Goal: Find specific fact: Find specific fact

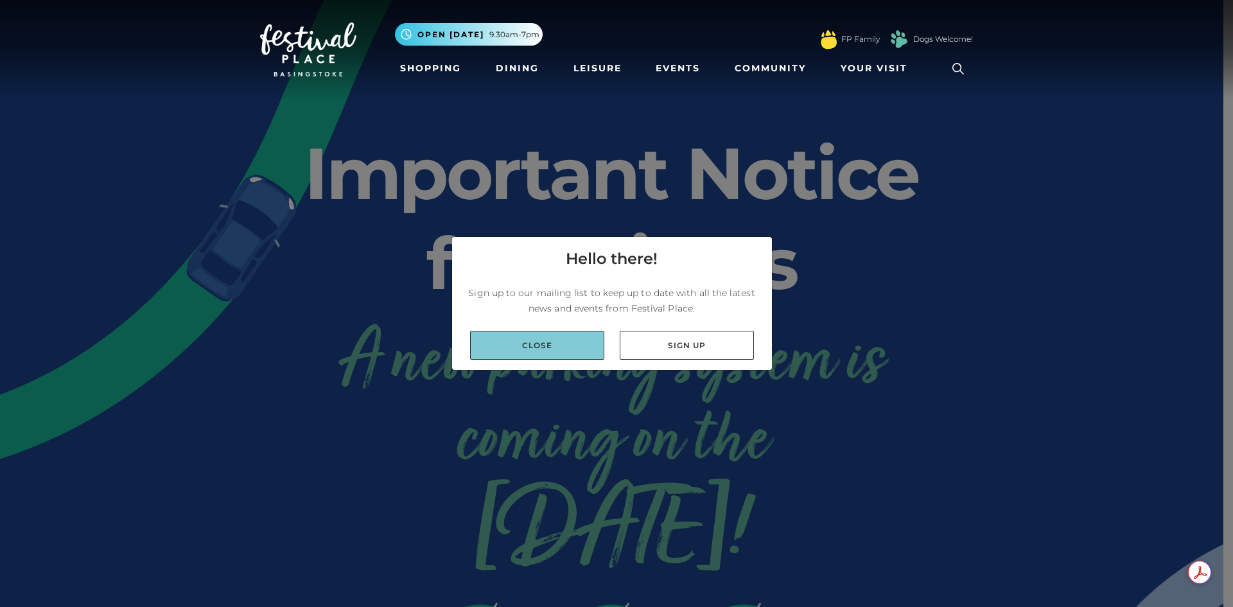
click at [517, 342] on link "Close" at bounding box center [537, 345] width 134 height 29
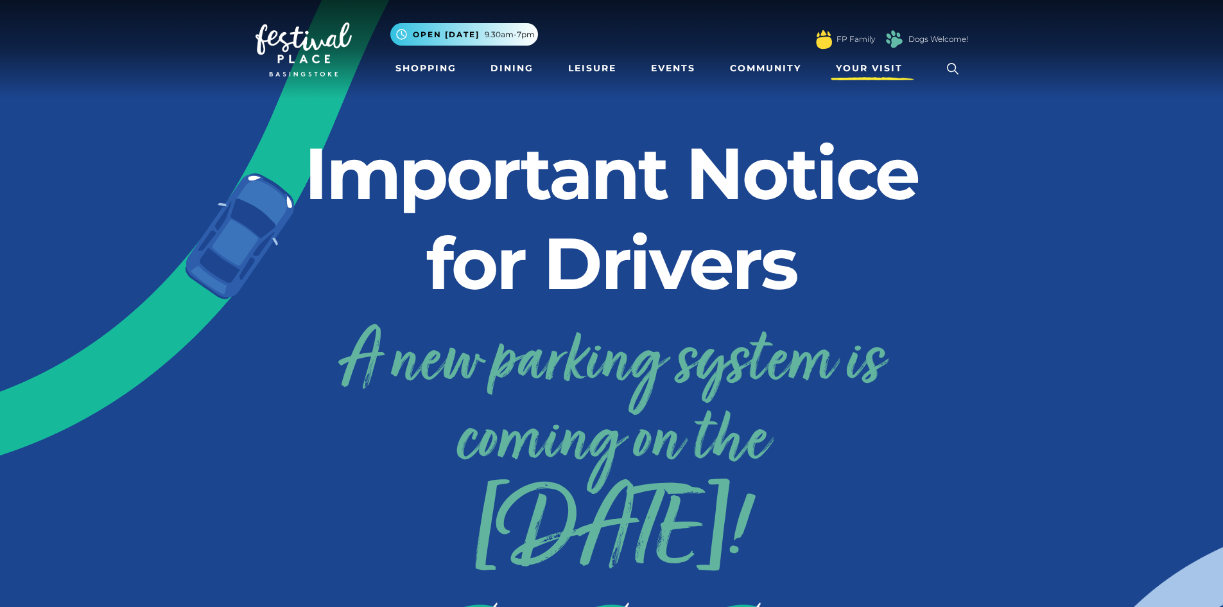
click at [846, 72] on span "Your Visit" at bounding box center [869, 68] width 67 height 13
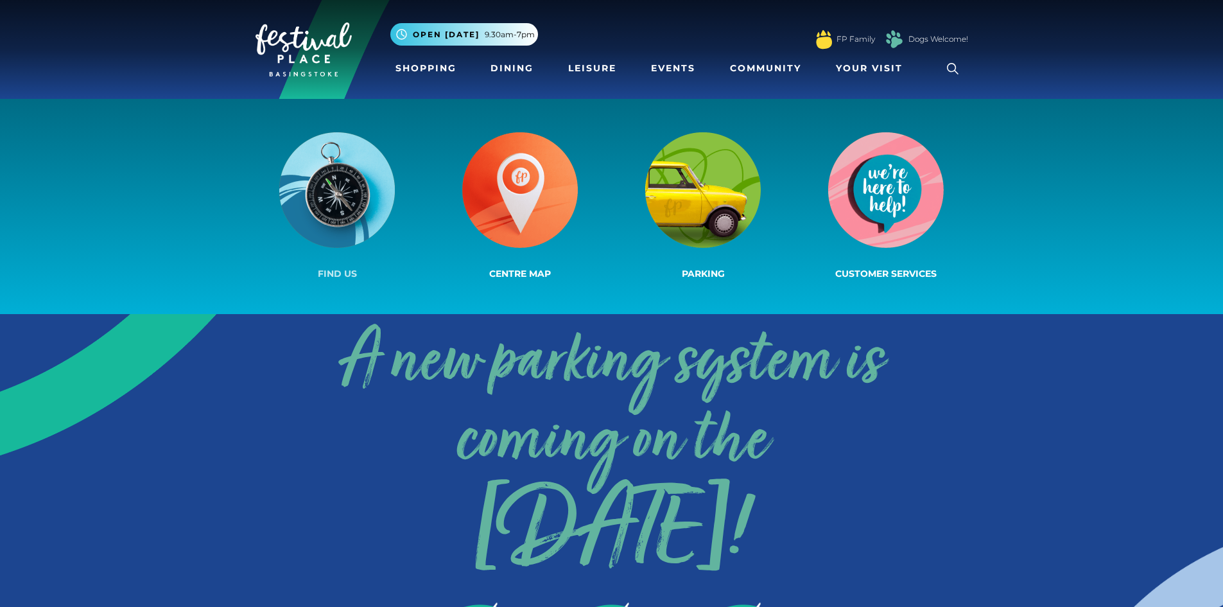
click at [381, 192] on img at bounding box center [337, 190] width 116 height 116
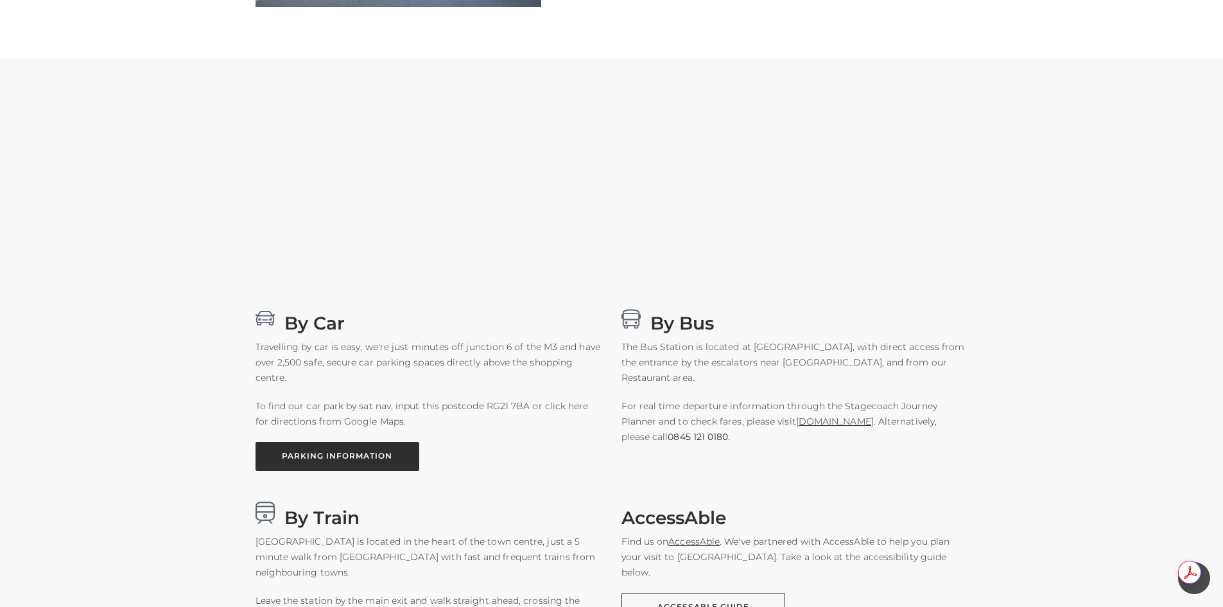
scroll to position [578, 0]
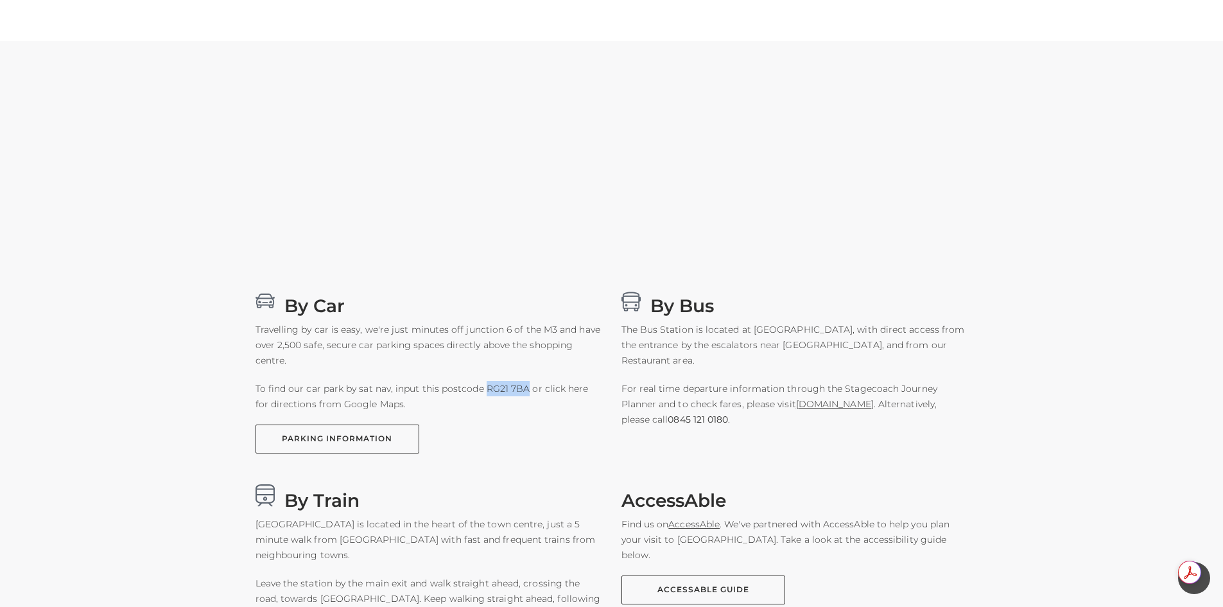
drag, startPoint x: 482, startPoint y: 390, endPoint x: 525, endPoint y: 390, distance: 43.0
click at [525, 390] on p "To find our car park by sat nav, input this postcode RG21 7BA or click here for…" at bounding box center [429, 396] width 347 height 31
copy p "RG21 7BA"
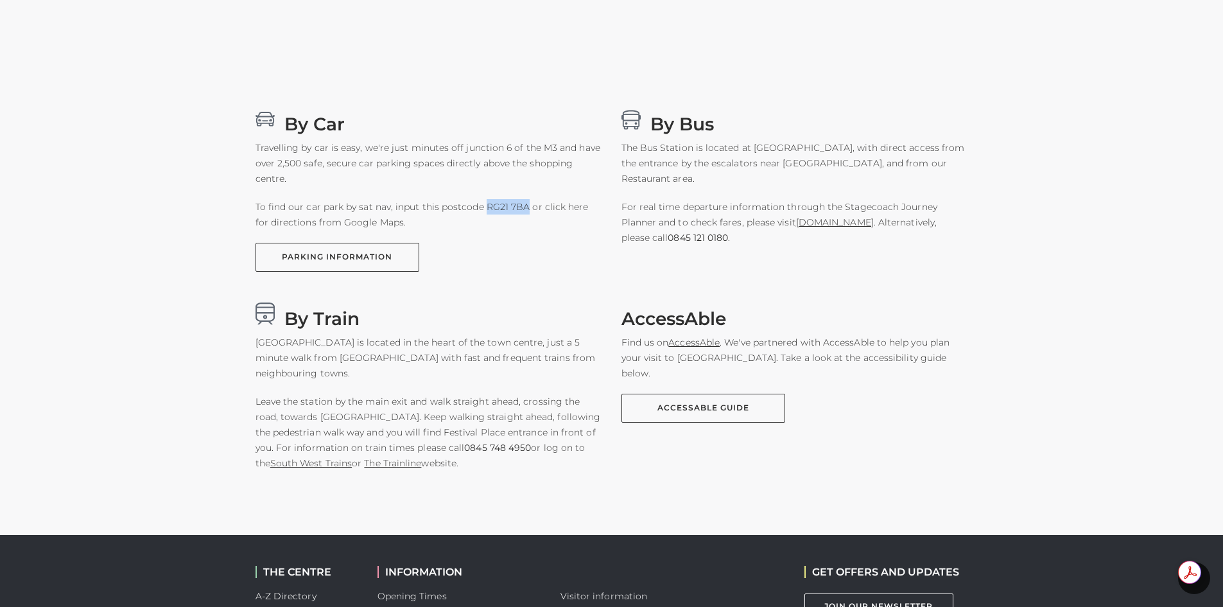
scroll to position [514, 0]
